Goal: Information Seeking & Learning: Learn about a topic

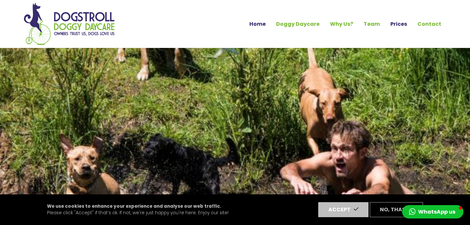
click at [398, 24] on link "Prices" at bounding box center [398, 24] width 27 height 11
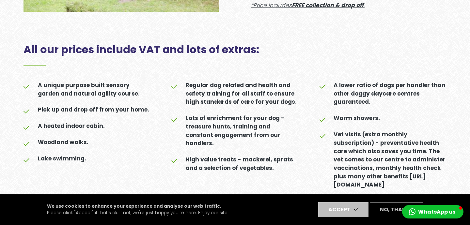
scroll to position [104, 0]
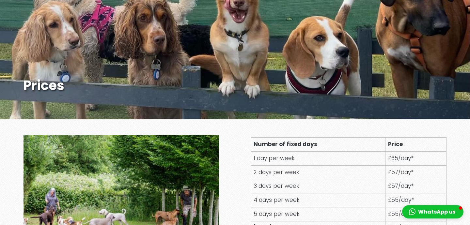
scroll to position [104, 0]
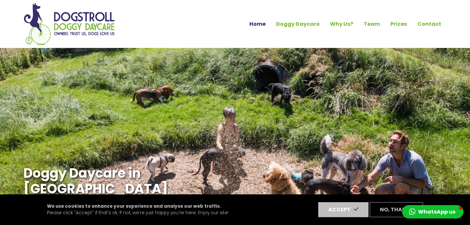
click at [268, 25] on link "Home" at bounding box center [257, 24] width 27 height 11
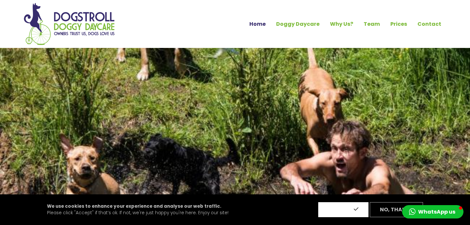
click at [355, 214] on button "Accept" at bounding box center [343, 209] width 50 height 15
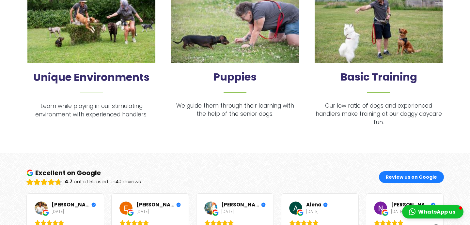
scroll to position [490, 0]
